Goal: Task Accomplishment & Management: Manage account settings

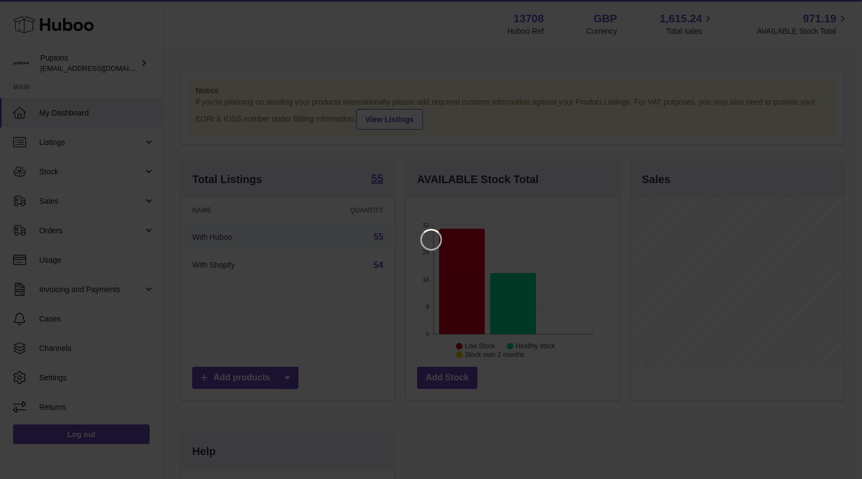
scroll to position [169, 216]
drag, startPoint x: 848, startPoint y: 12, endPoint x: 797, endPoint y: 23, distance: 52.5
click at [846, 12] on icon "Close" at bounding box center [843, 9] width 13 height 13
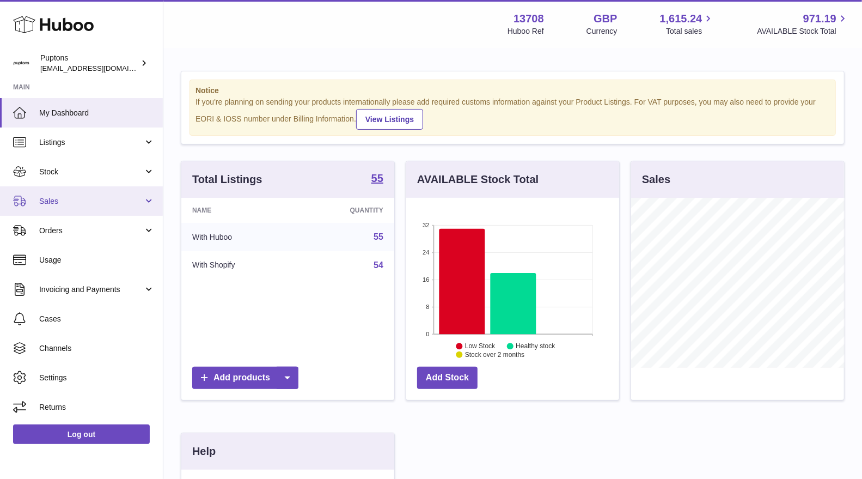
click at [71, 193] on link "Sales" at bounding box center [81, 200] width 163 height 29
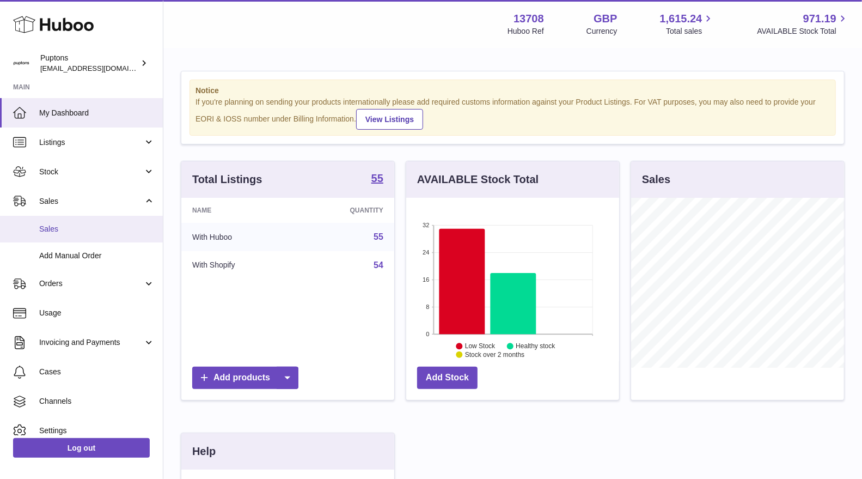
click at [60, 228] on span "Sales" at bounding box center [96, 229] width 115 height 10
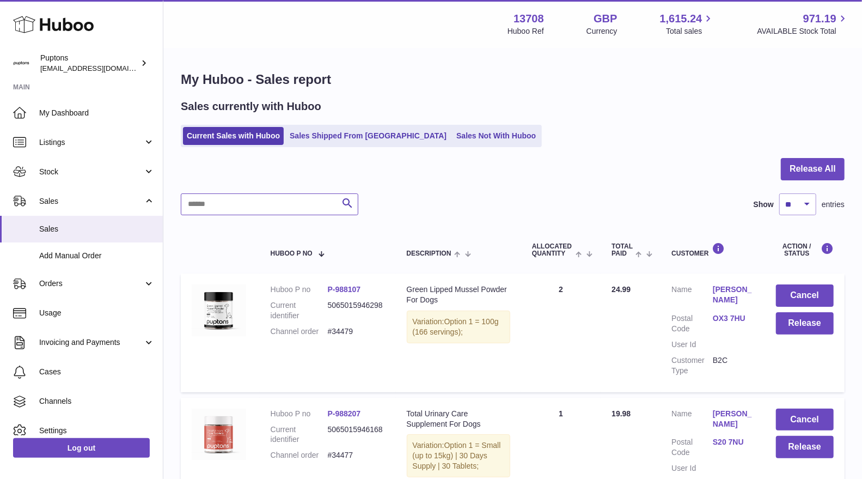
click at [209, 197] on input "text" at bounding box center [270, 204] width 178 height 22
paste input "*****"
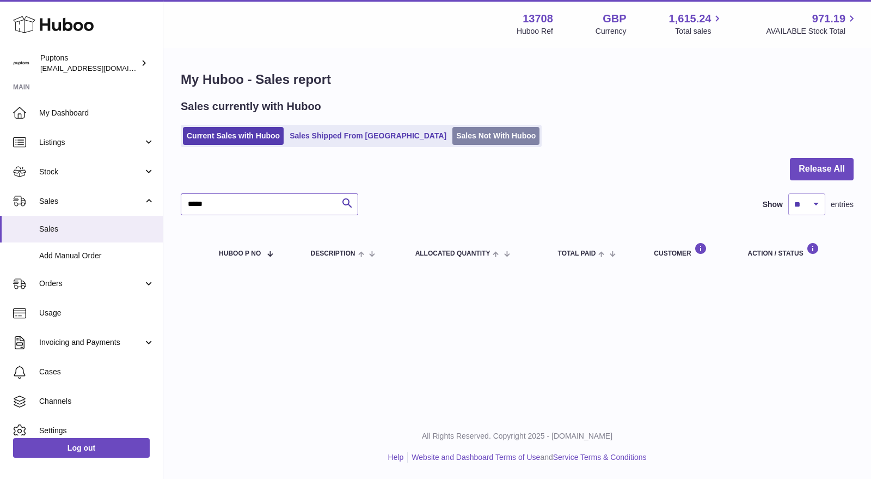
type input "*****"
click at [466, 138] on link "Sales Not With Huboo" at bounding box center [496, 136] width 87 height 18
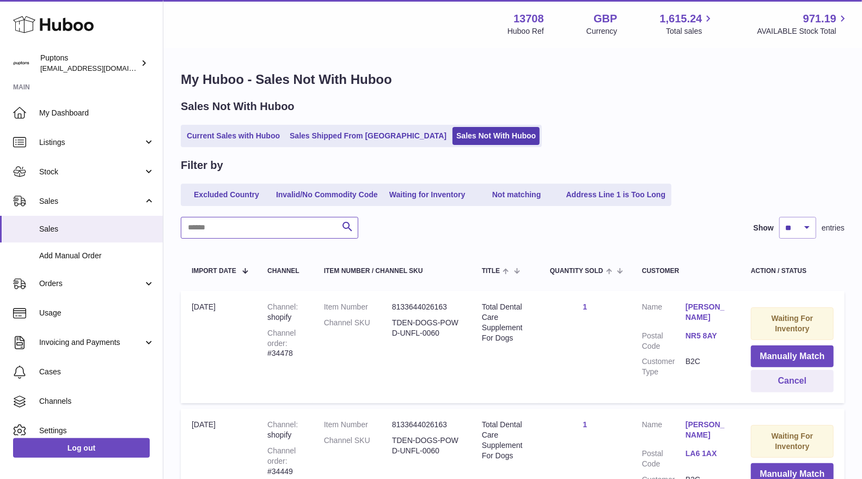
click at [286, 218] on input "text" at bounding box center [270, 228] width 178 height 22
paste input "*****"
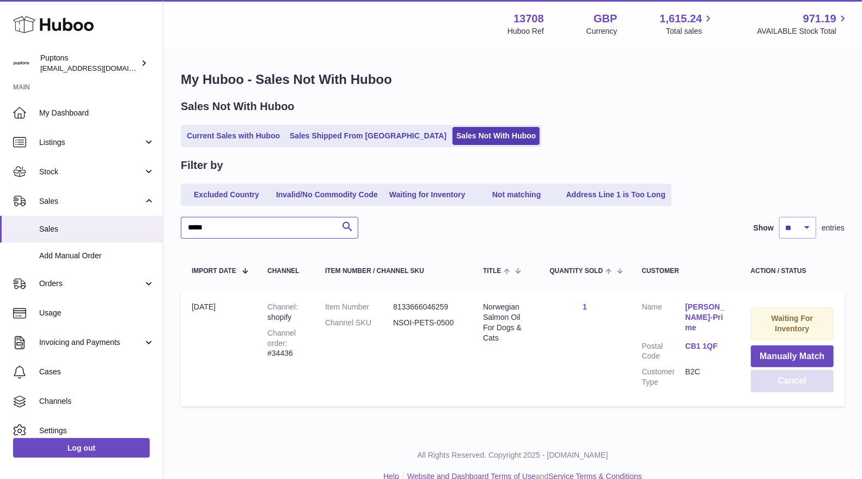
type input "*****"
click at [768, 382] on button "Cancel" at bounding box center [792, 381] width 83 height 22
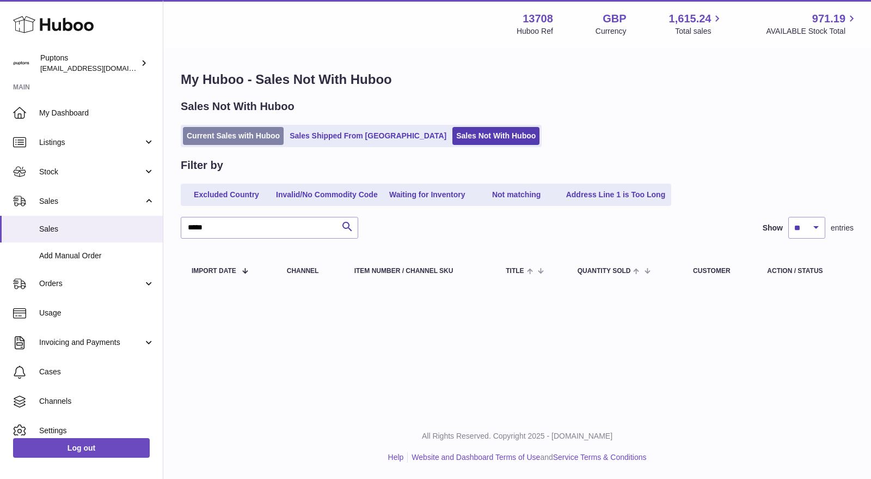
click at [255, 135] on link "Current Sales with Huboo" at bounding box center [233, 136] width 101 height 18
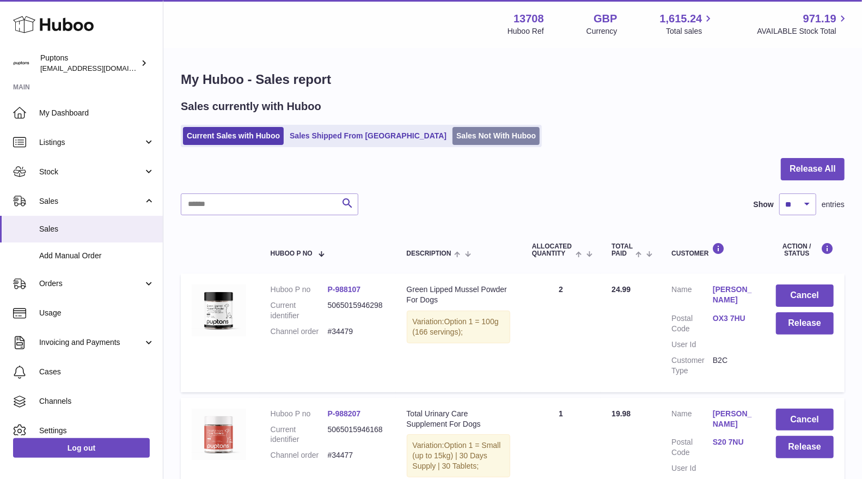
click at [463, 144] on link "Sales Not With Huboo" at bounding box center [496, 136] width 87 height 18
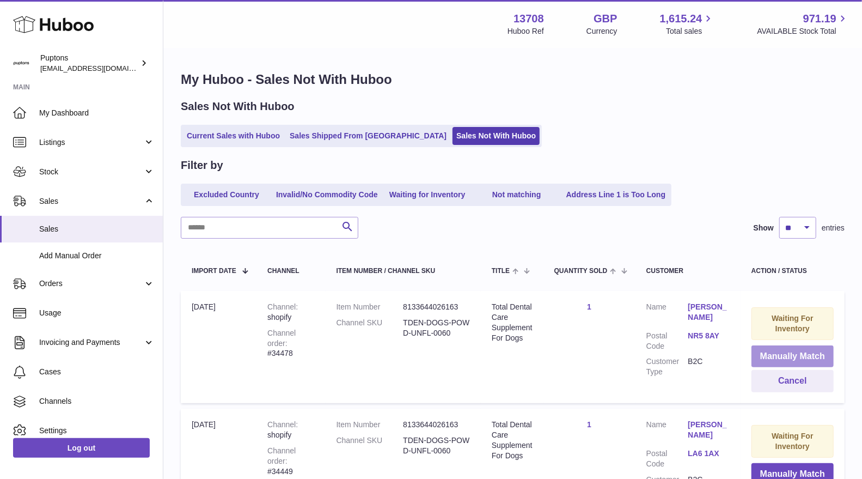
click at [790, 357] on button "Manually Match" at bounding box center [793, 356] width 82 height 22
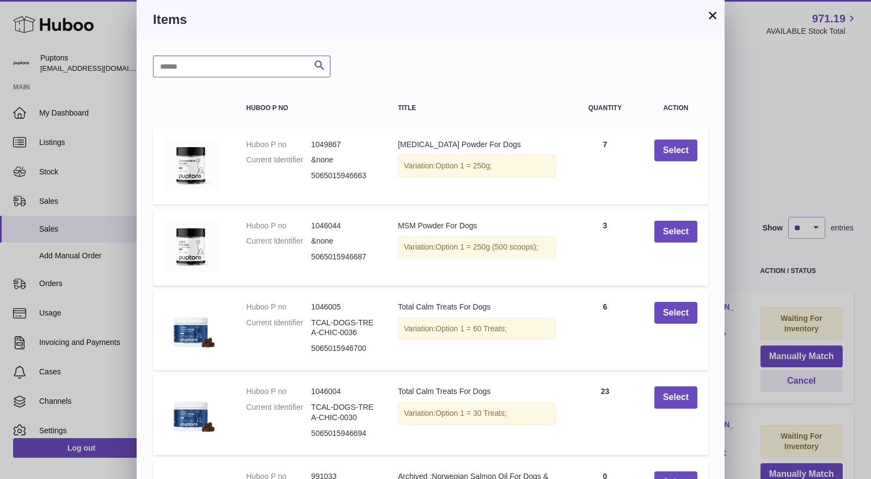
click at [219, 71] on input "text" at bounding box center [242, 67] width 178 height 22
type input "******"
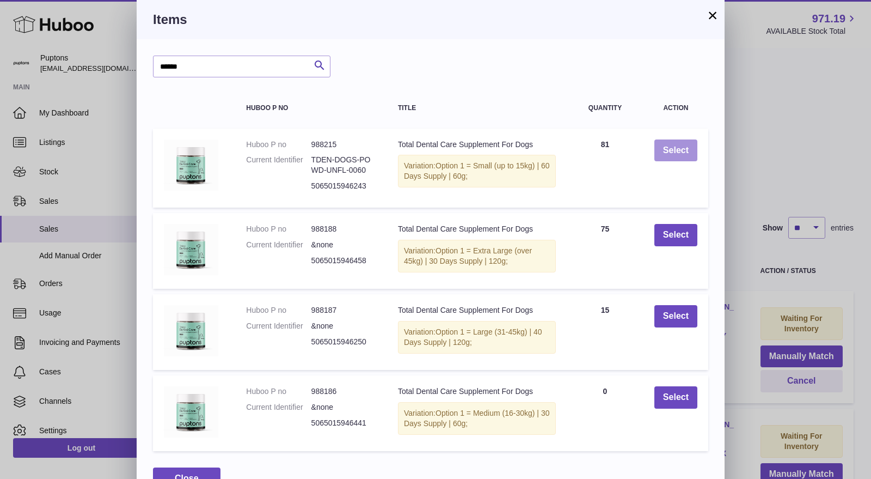
click at [678, 150] on button "Select" at bounding box center [676, 150] width 43 height 22
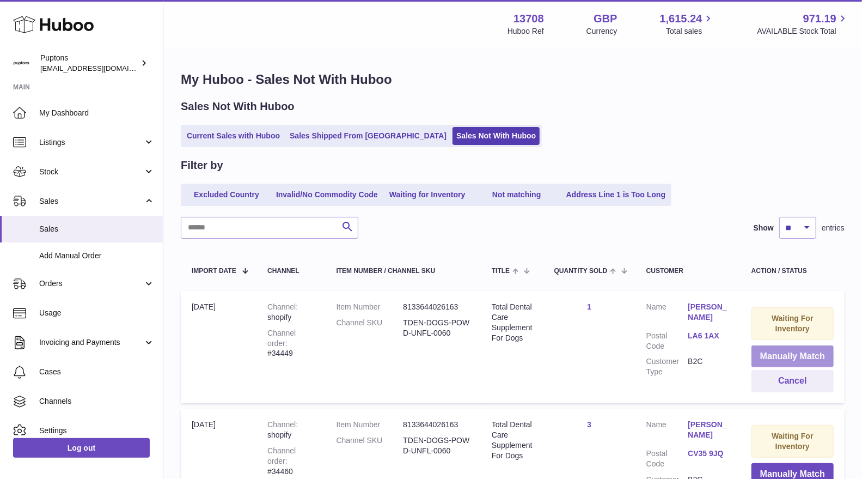
click at [801, 361] on button "Manually Match" at bounding box center [793, 356] width 82 height 22
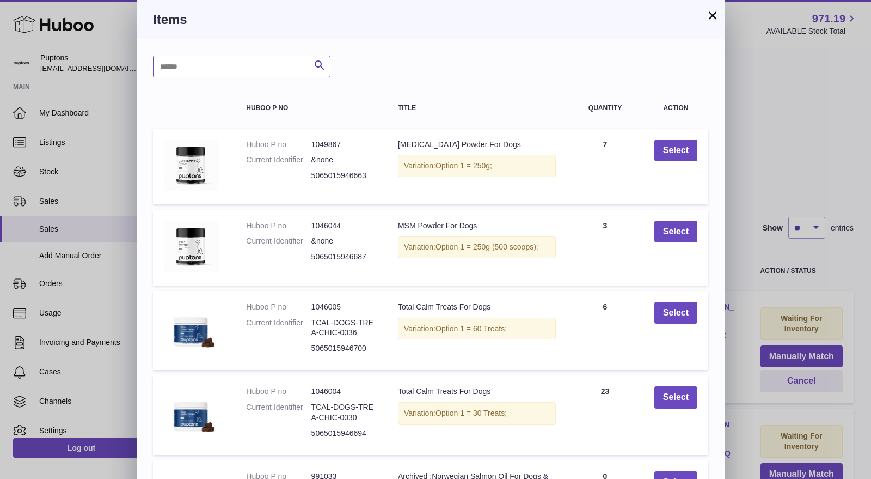
click at [263, 69] on input "text" at bounding box center [242, 67] width 178 height 22
type input "******"
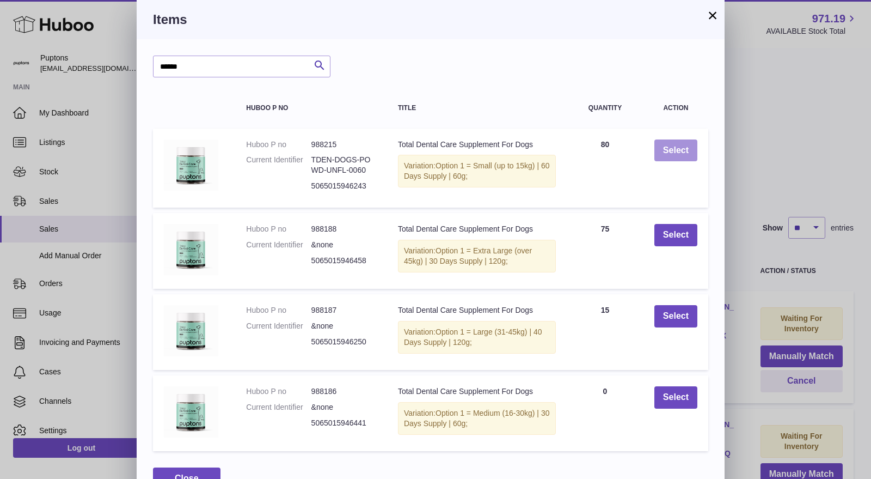
click at [681, 148] on button "Select" at bounding box center [676, 150] width 43 height 22
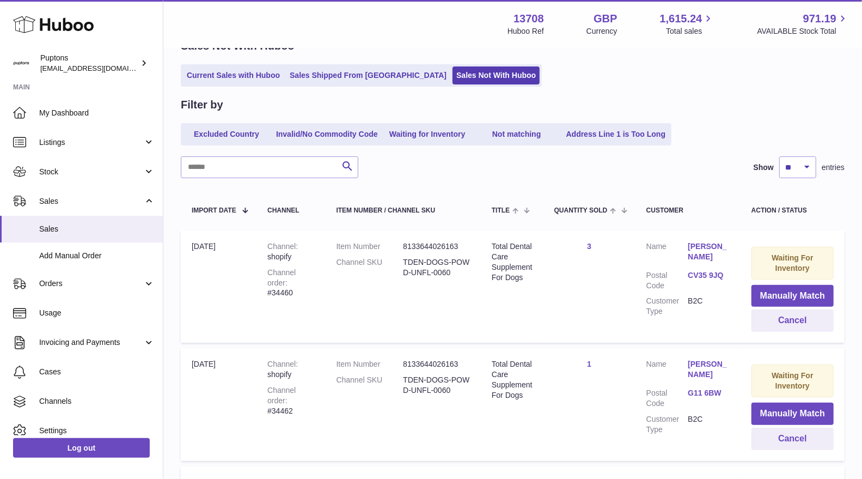
scroll to position [121, 0]
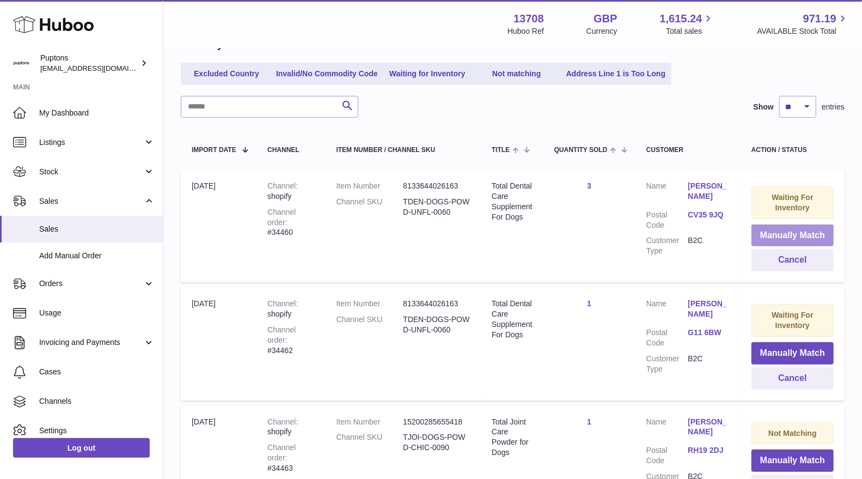
click at [768, 236] on button "Manually Match" at bounding box center [793, 235] width 82 height 22
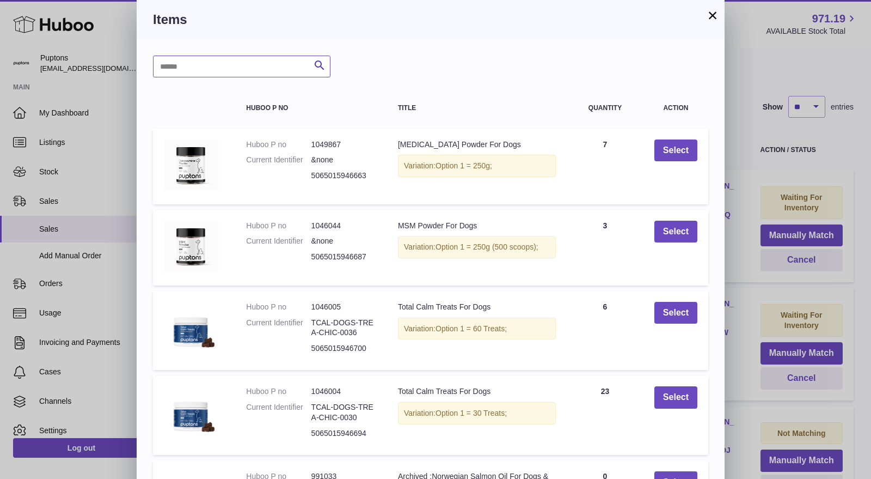
click at [223, 63] on input "text" at bounding box center [242, 67] width 178 height 22
type input "******"
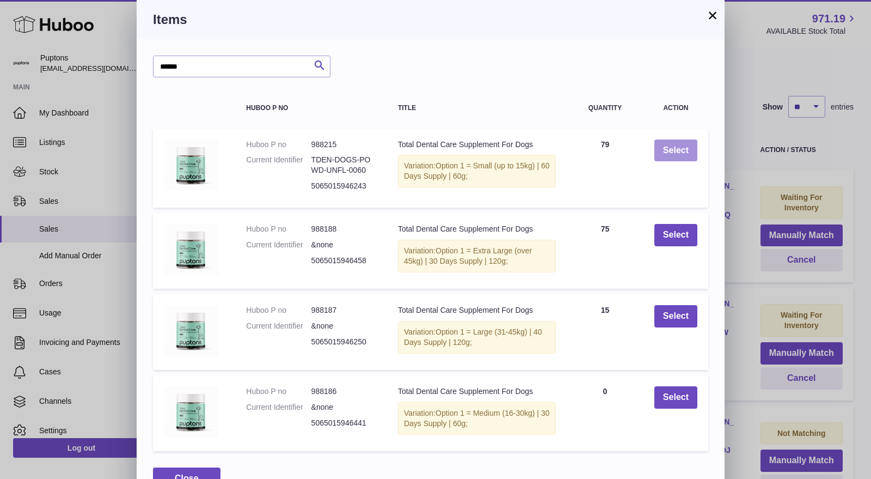
click at [680, 149] on button "Select" at bounding box center [676, 150] width 43 height 22
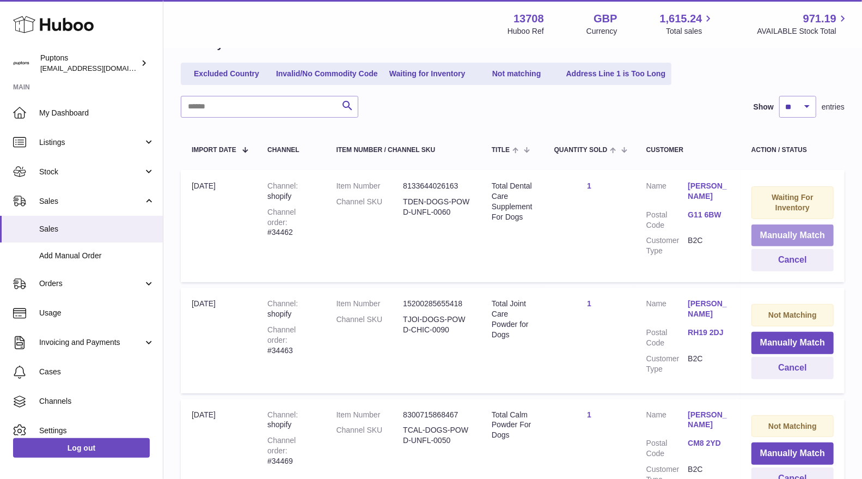
click at [795, 228] on button "Manually Match" at bounding box center [793, 235] width 82 height 22
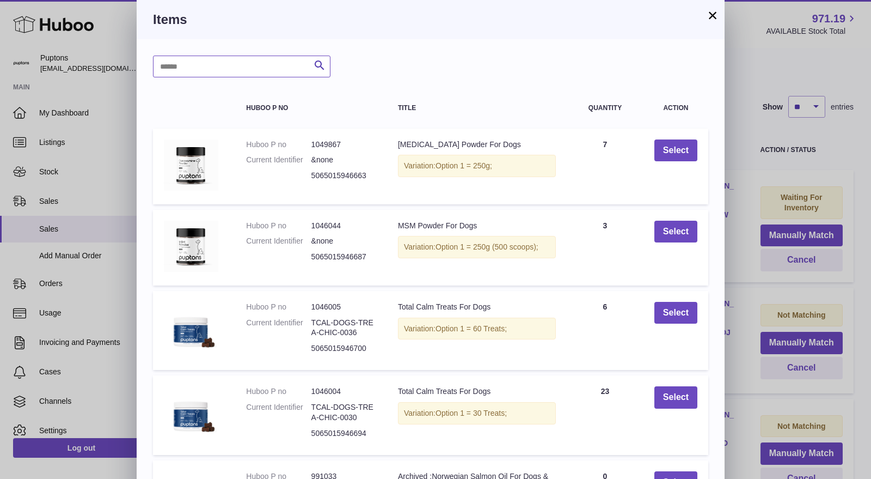
click at [202, 62] on input "text" at bounding box center [242, 67] width 178 height 22
type input "******"
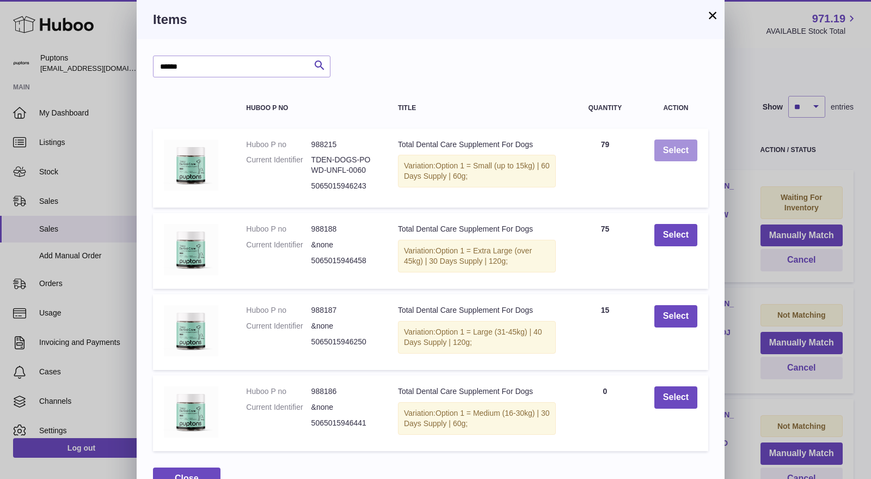
click at [673, 152] on button "Select" at bounding box center [676, 150] width 43 height 22
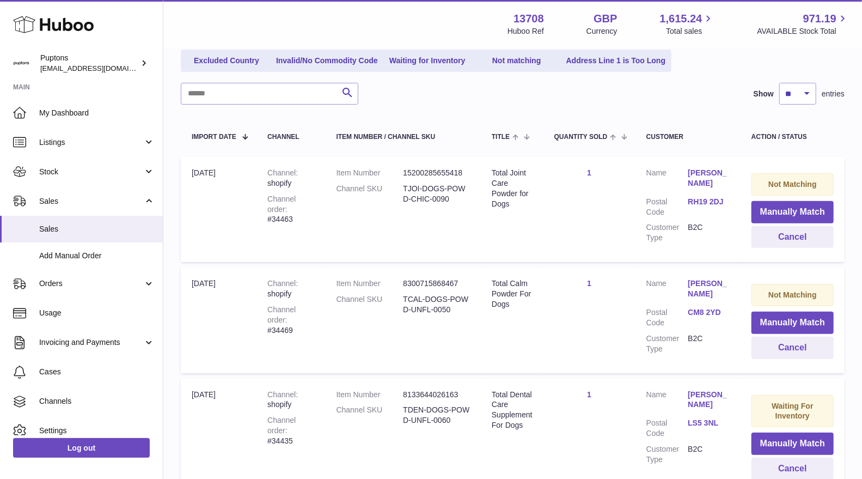
scroll to position [83, 0]
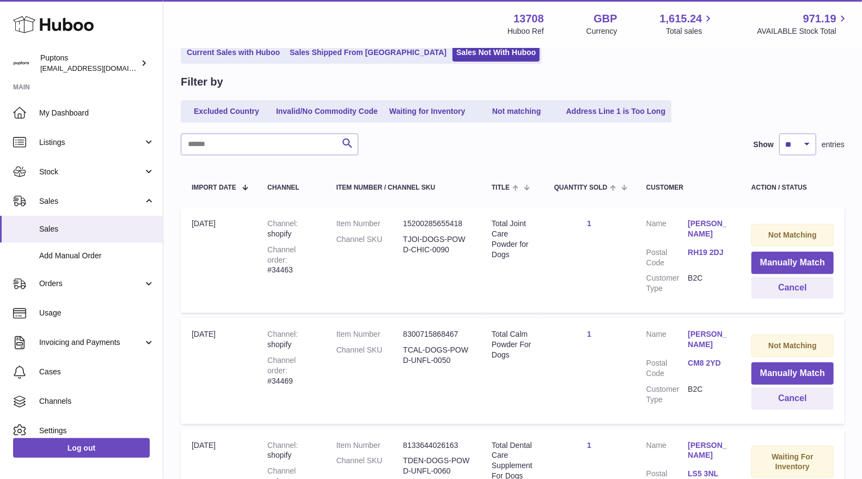
click at [305, 261] on div "Channel order #34463" at bounding box center [290, 260] width 47 height 31
copy div "34463"
click at [768, 290] on button "Cancel" at bounding box center [793, 288] width 82 height 22
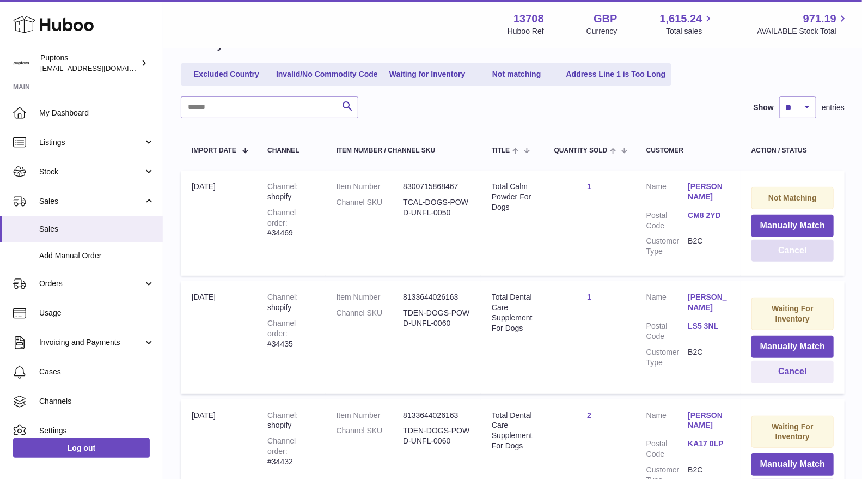
scroll to position [144, 0]
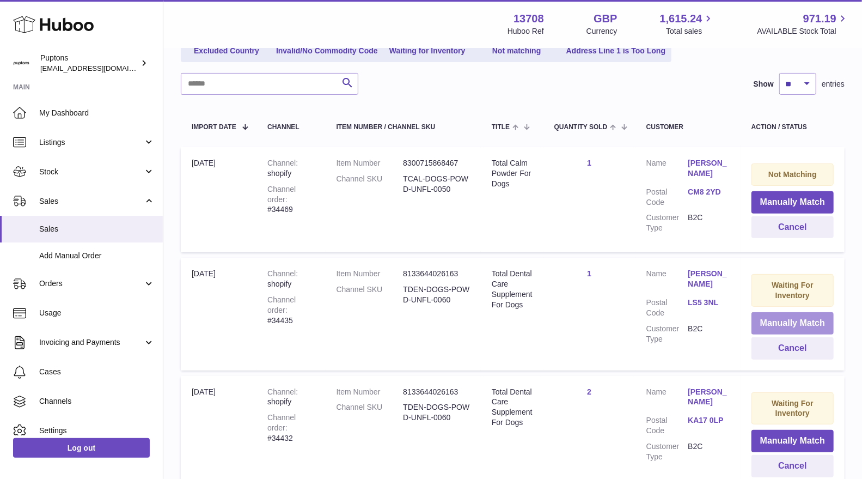
click at [765, 325] on button "Manually Match" at bounding box center [793, 323] width 82 height 22
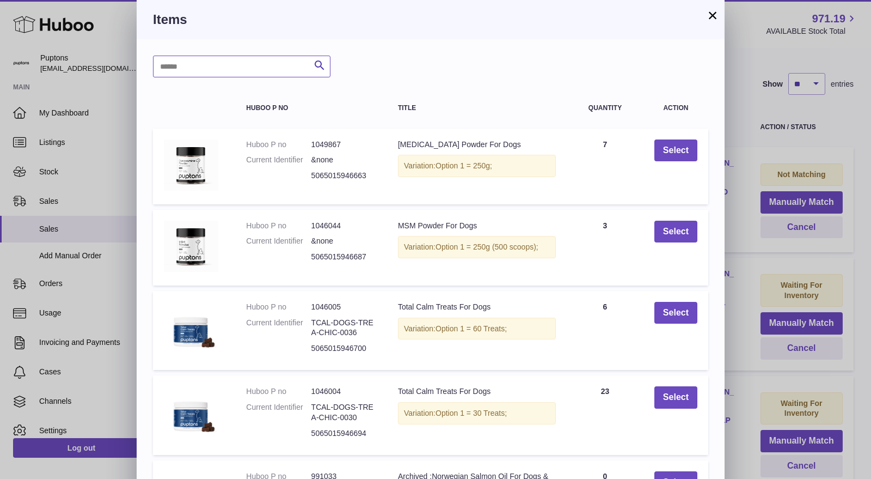
click at [208, 58] on input "text" at bounding box center [242, 67] width 178 height 22
type input "******"
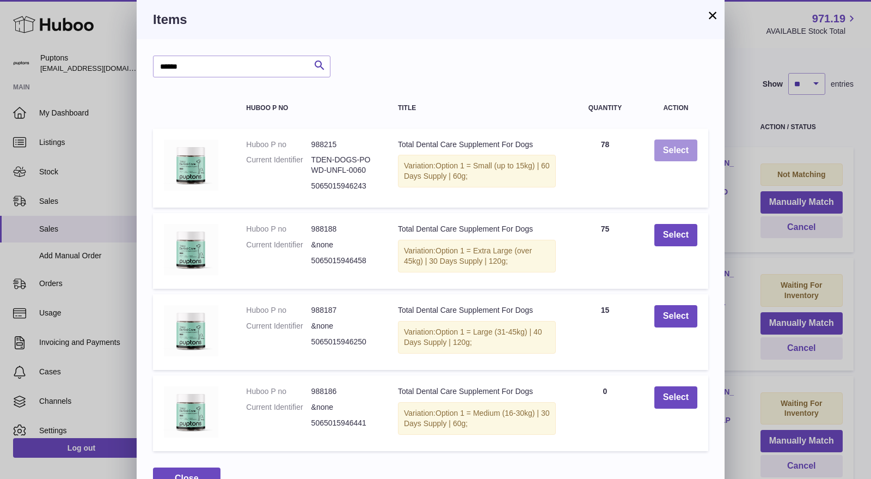
click at [673, 155] on button "Select" at bounding box center [676, 150] width 43 height 22
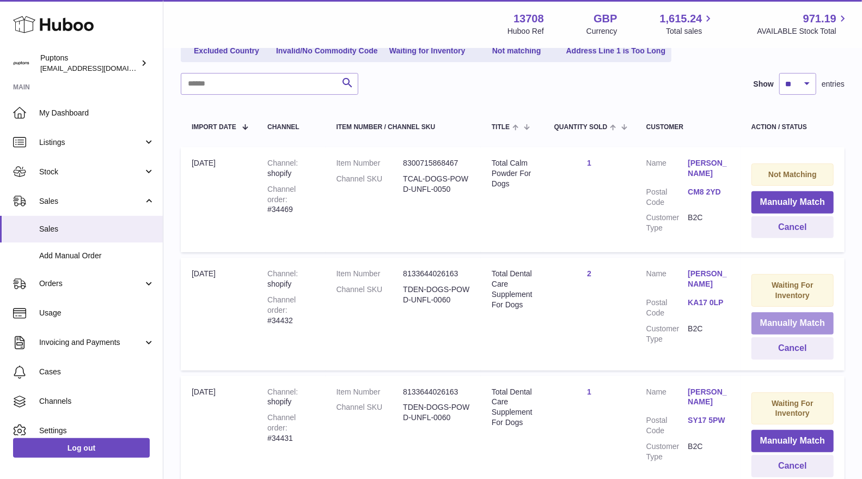
click at [771, 320] on button "Manually Match" at bounding box center [793, 323] width 82 height 22
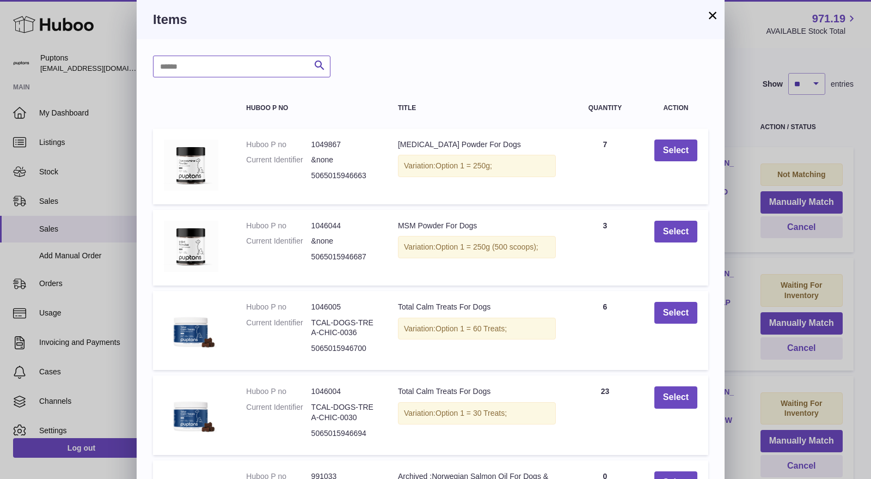
click at [192, 66] on input "text" at bounding box center [242, 67] width 178 height 22
type input "*"
type input "******"
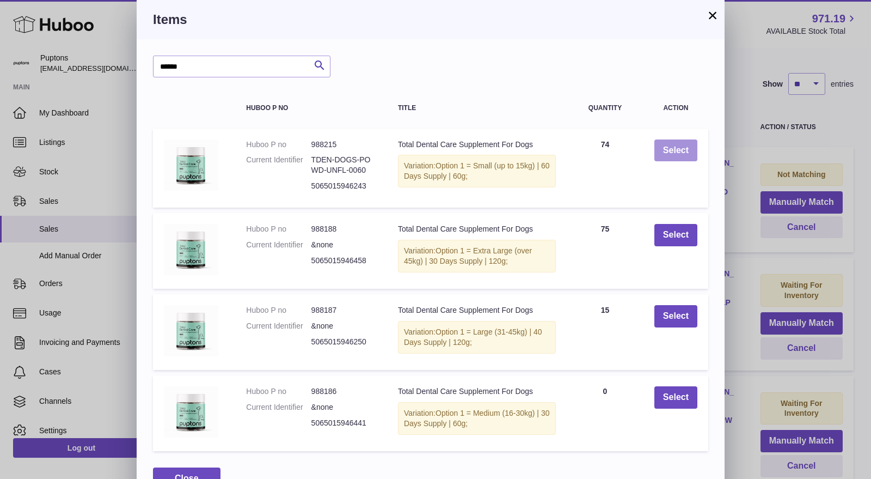
click at [661, 155] on button "Select" at bounding box center [676, 150] width 43 height 22
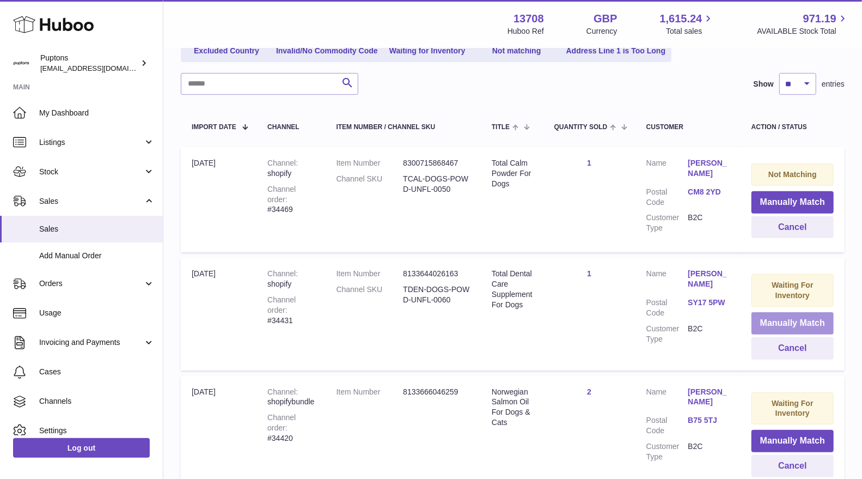
click at [779, 318] on button "Manually Match" at bounding box center [793, 323] width 82 height 22
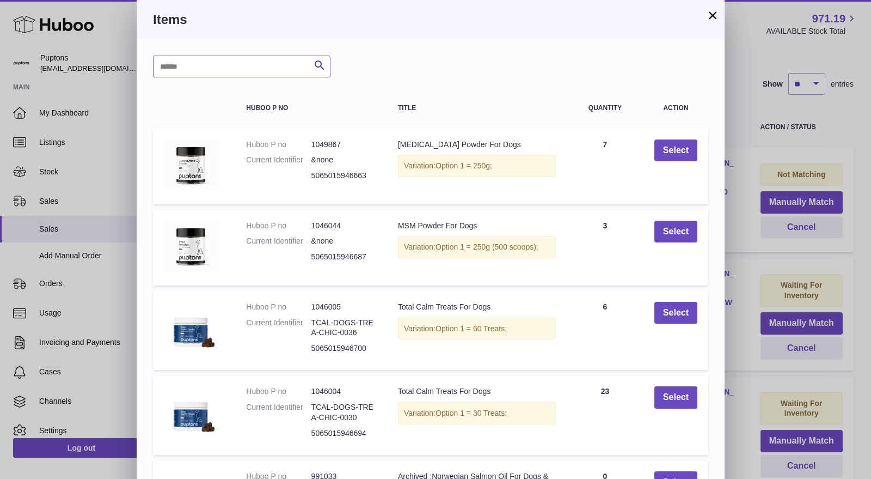
click at [207, 65] on input "text" at bounding box center [242, 67] width 178 height 22
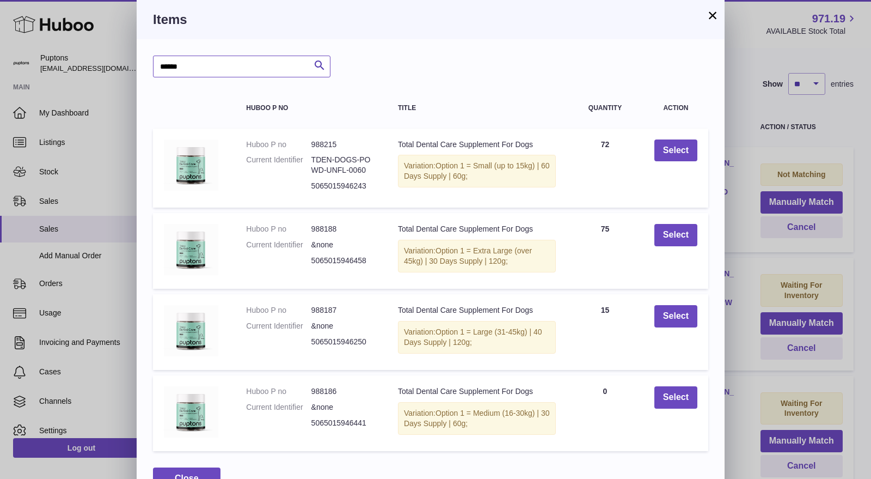
type input "******"
click at [661, 154] on button "Select" at bounding box center [676, 150] width 43 height 22
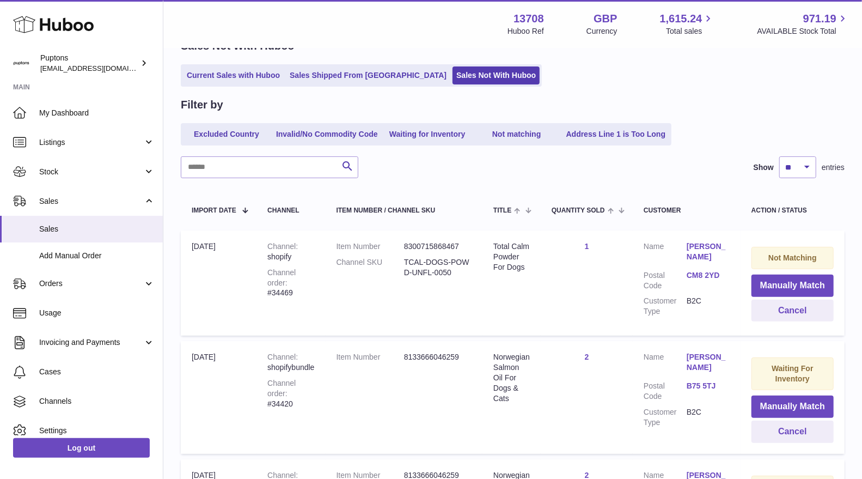
scroll to position [0, 0]
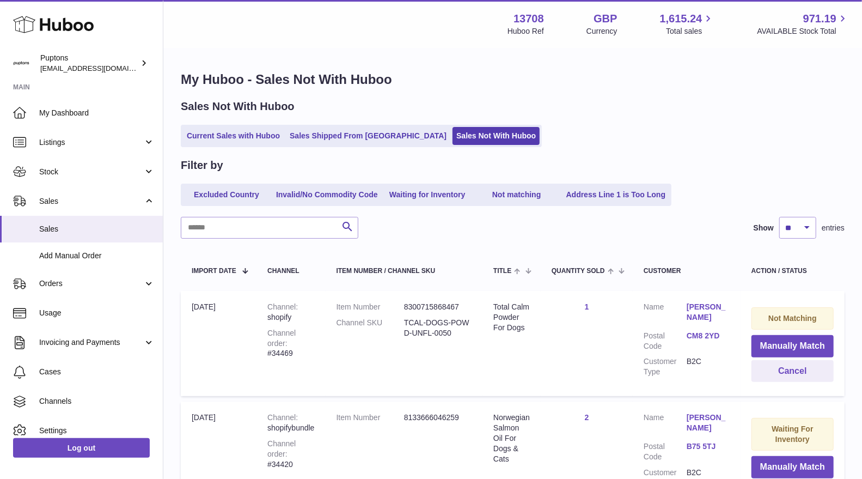
click at [229, 141] on link "Current Sales with Huboo" at bounding box center [233, 136] width 101 height 18
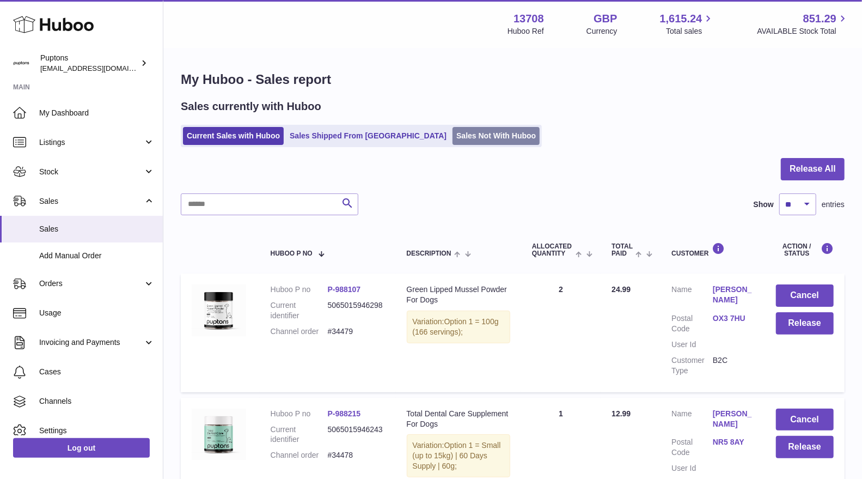
click at [453, 138] on link "Sales Not With Huboo" at bounding box center [496, 136] width 87 height 18
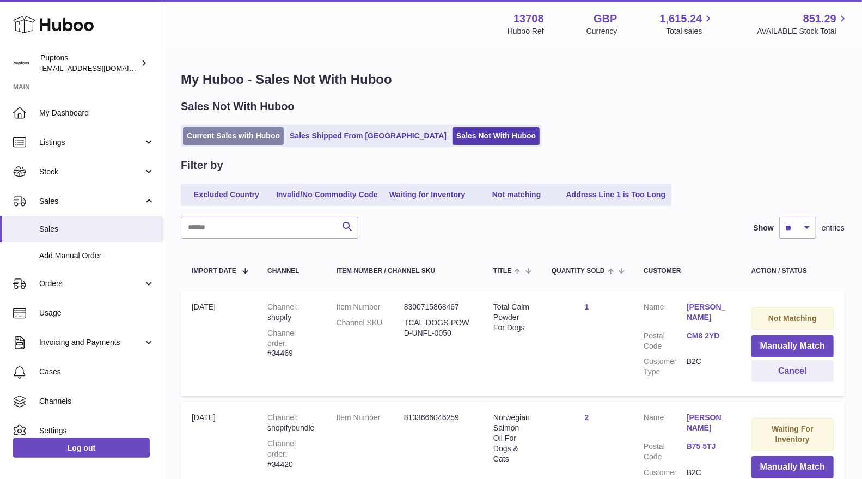
click at [199, 133] on link "Current Sales with Huboo" at bounding box center [233, 136] width 101 height 18
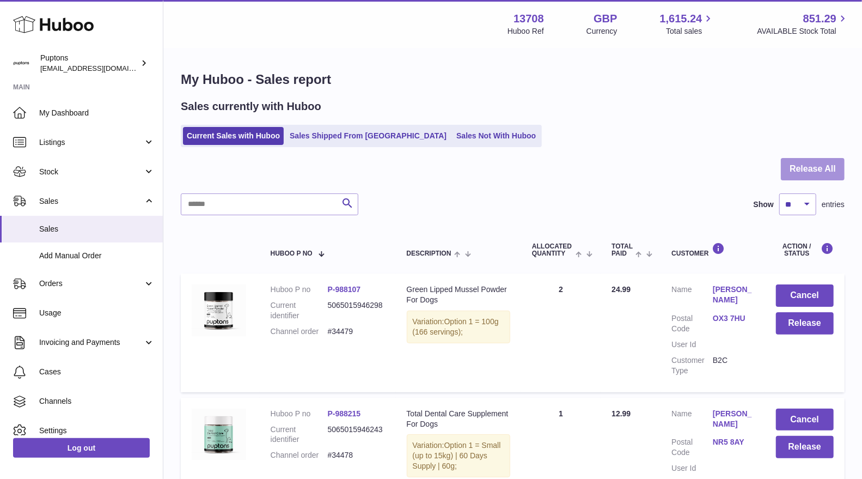
click at [821, 170] on button "Release All" at bounding box center [813, 169] width 64 height 22
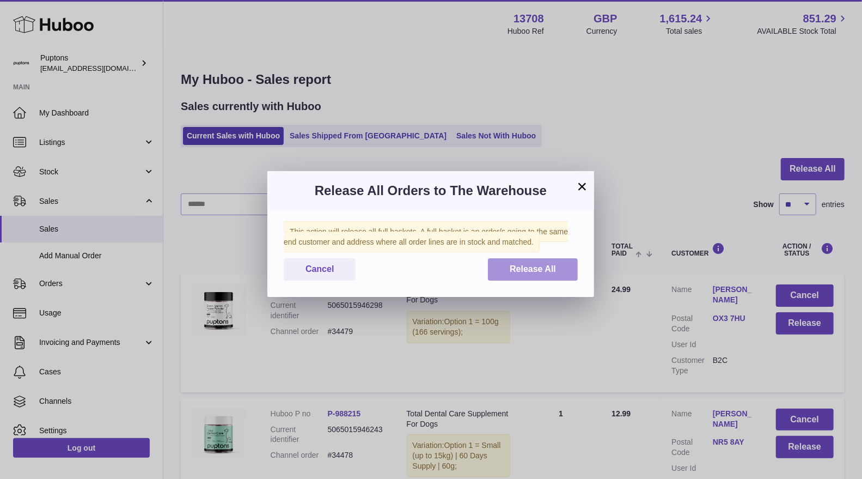
click at [560, 280] on button "Release All" at bounding box center [533, 269] width 90 height 22
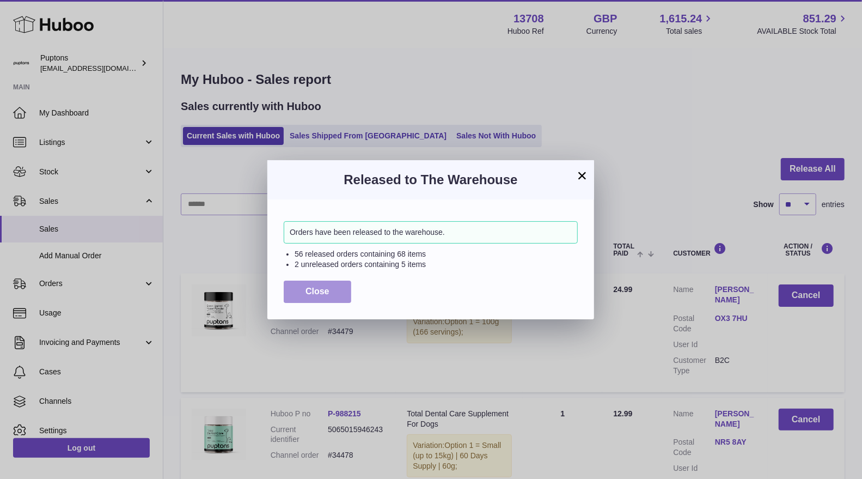
click at [312, 293] on span "Close" at bounding box center [318, 290] width 24 height 9
